Goal: Information Seeking & Learning: Learn about a topic

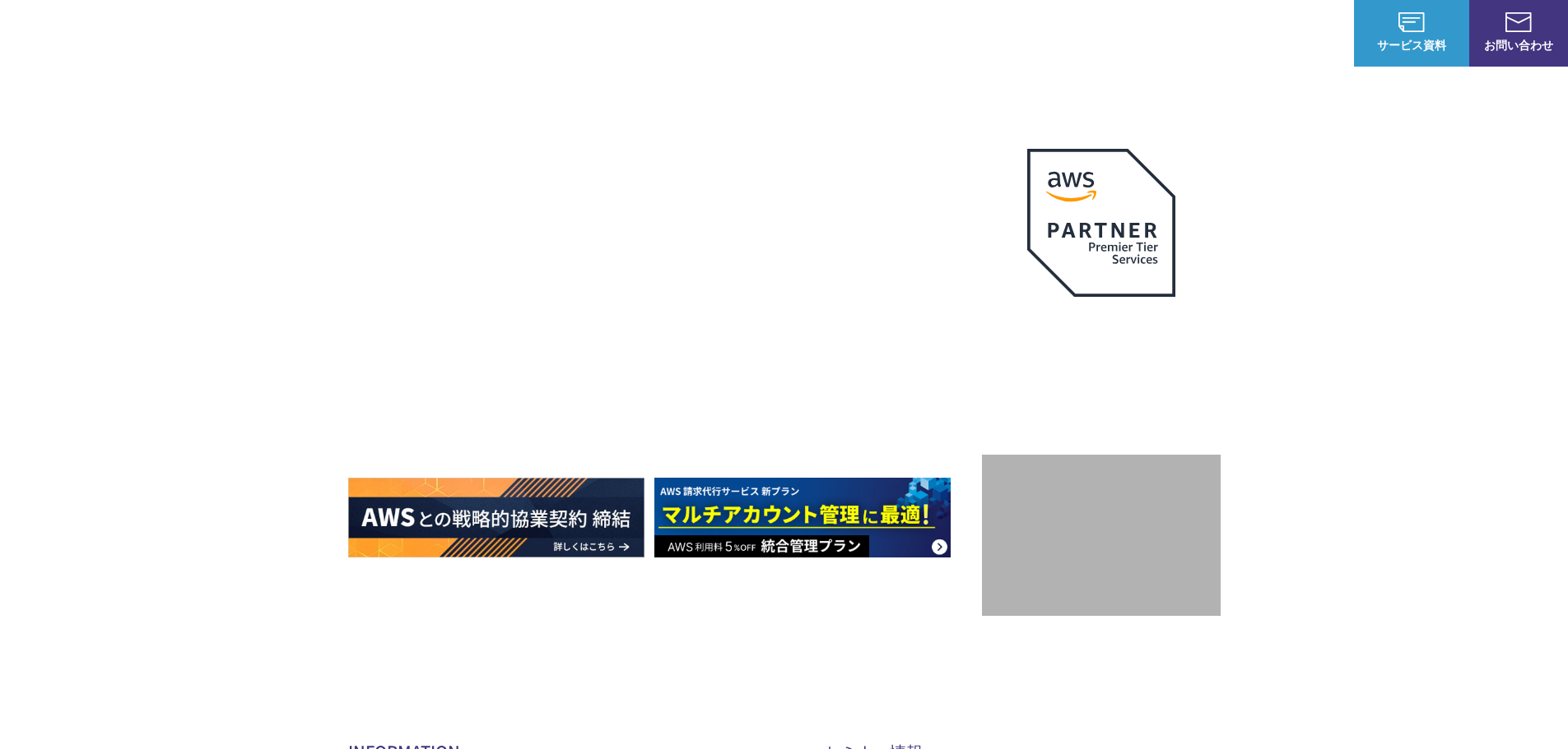
click at [1243, 36] on p "ナレッジ" at bounding box center [1227, 33] width 62 height 18
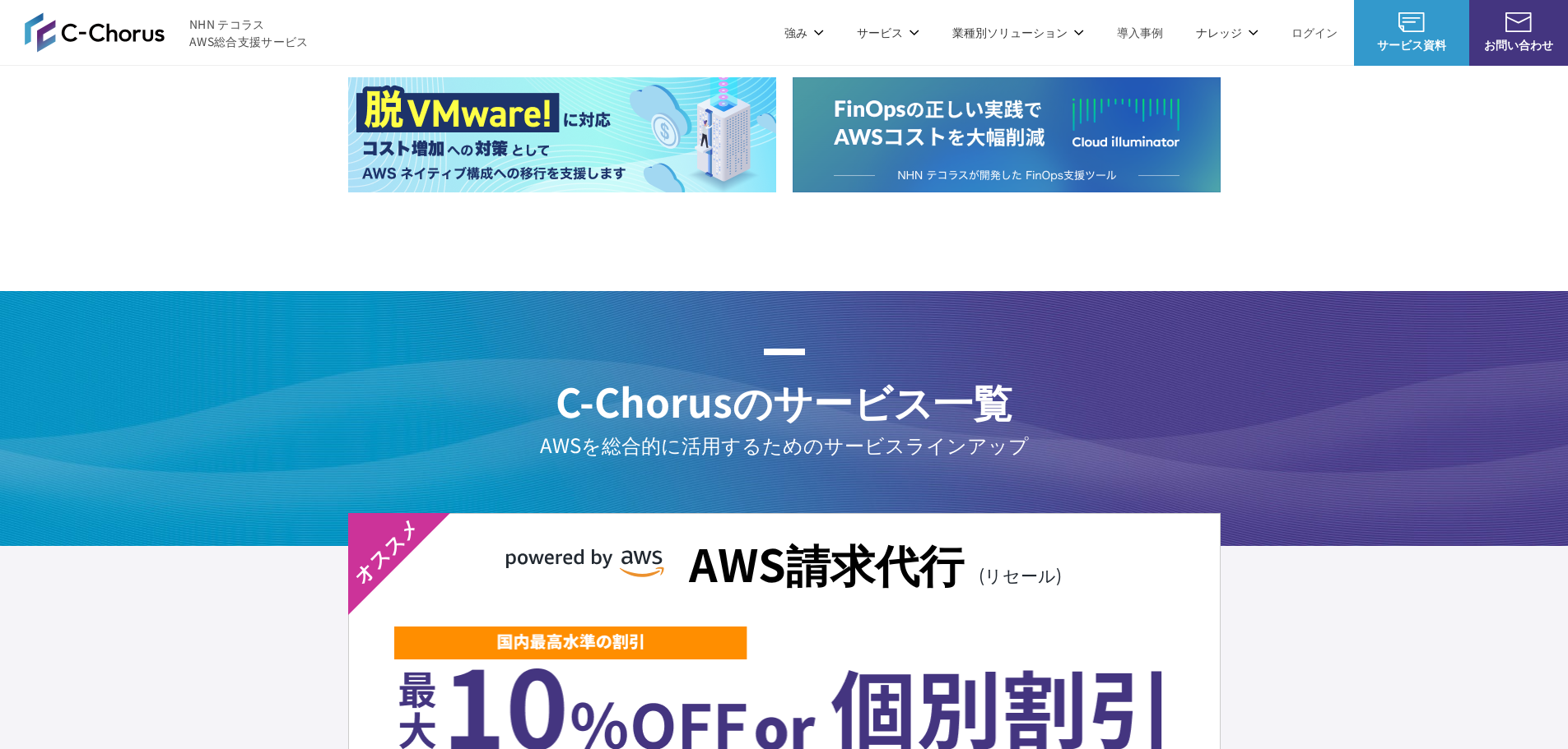
scroll to position [2221, 0]
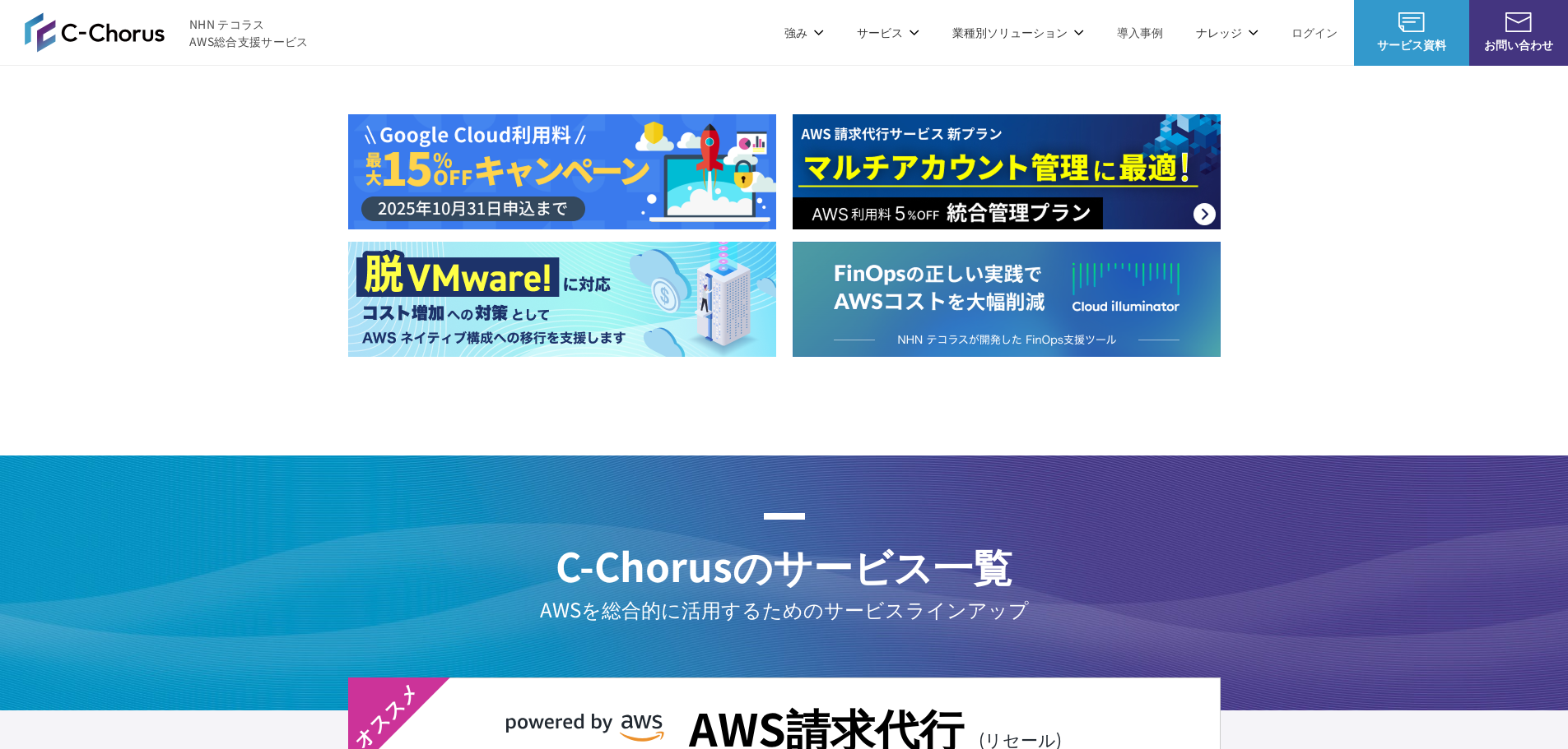
click at [903, 44] on li "サービス サービス Amazon Web Service（AWS） AWS請求代行サービス 8%割引 / 10%割引 / 個別割引プラン 統合管理プラン 定額…" at bounding box center [888, 32] width 95 height 65
click at [429, 147] on link "AWS請求代行サービス" at bounding box center [419, 139] width 116 height 17
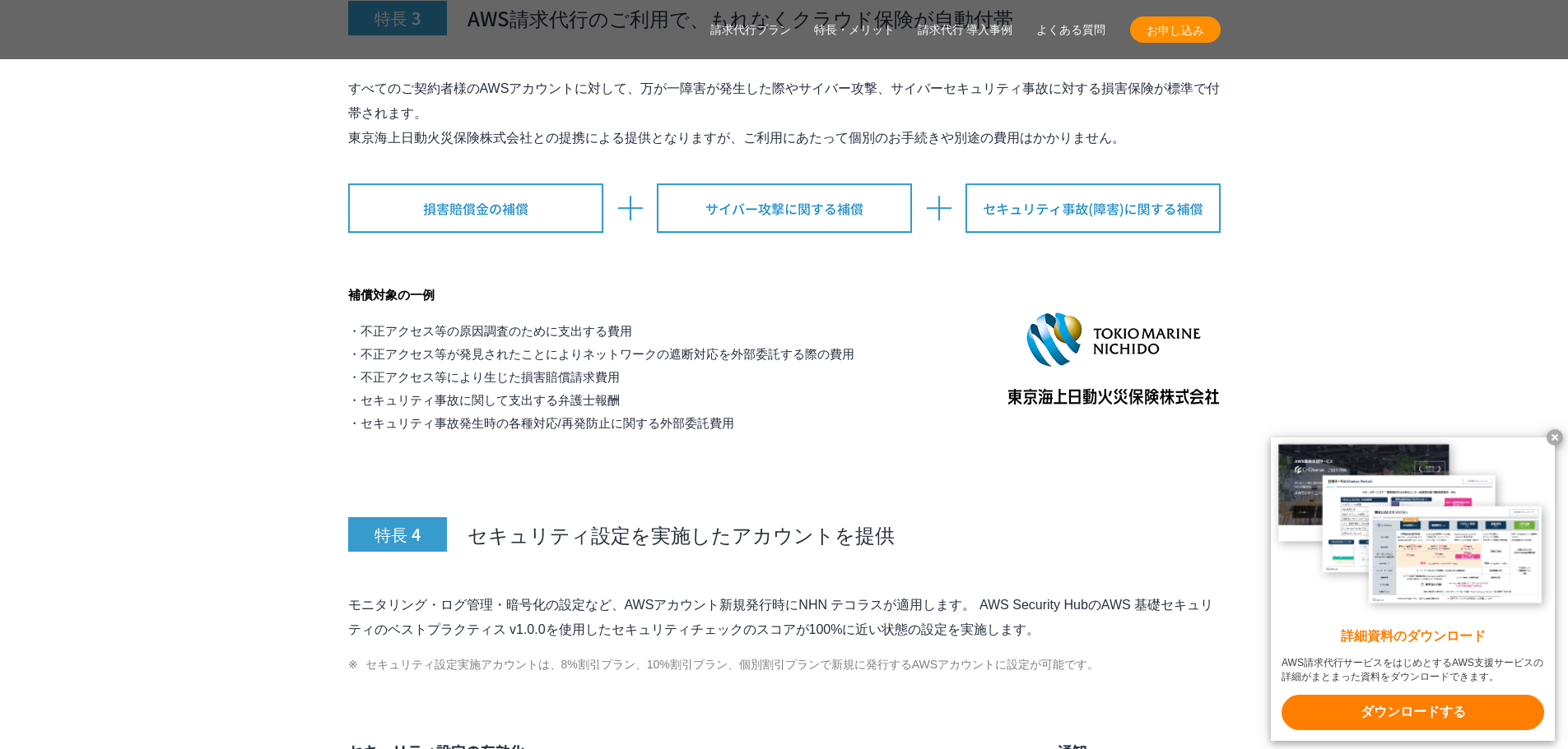
scroll to position [6498, 0]
